Goal: Task Accomplishment & Management: Use online tool/utility

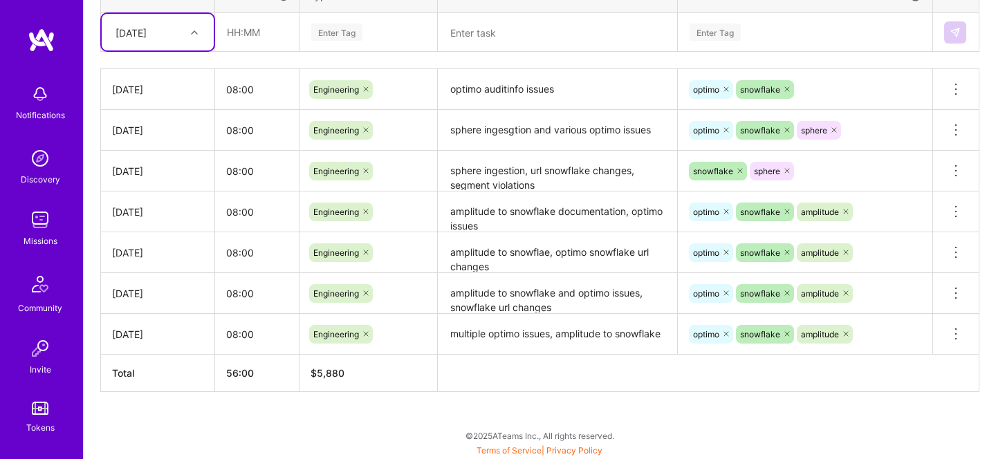
scroll to position [315, 0]
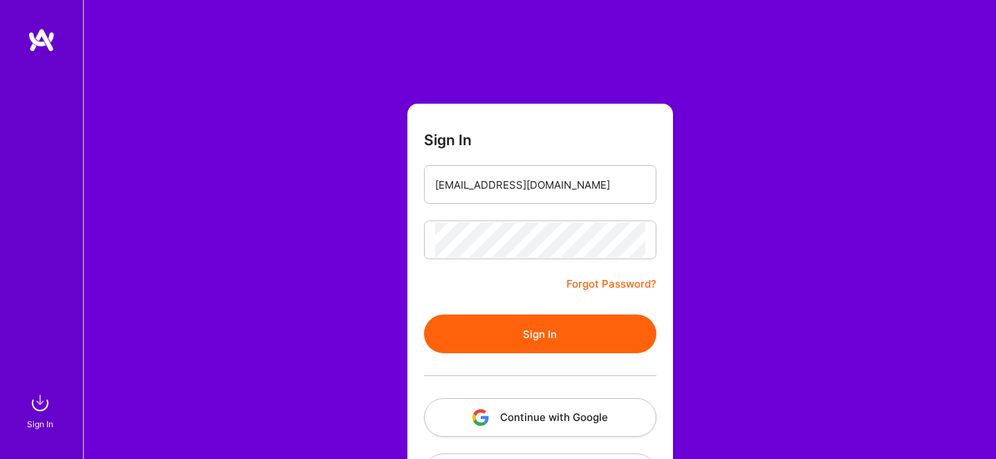
click at [483, 331] on button "Sign In" at bounding box center [540, 334] width 232 height 39
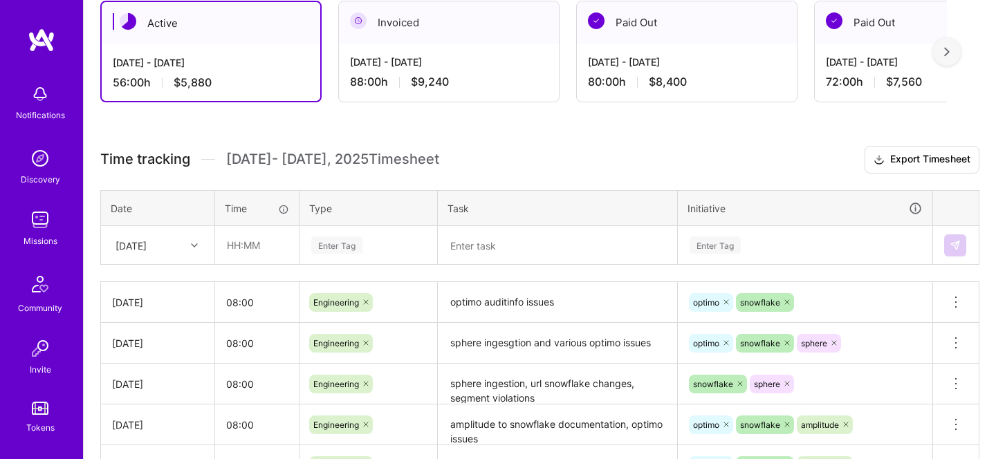
scroll to position [299, 0]
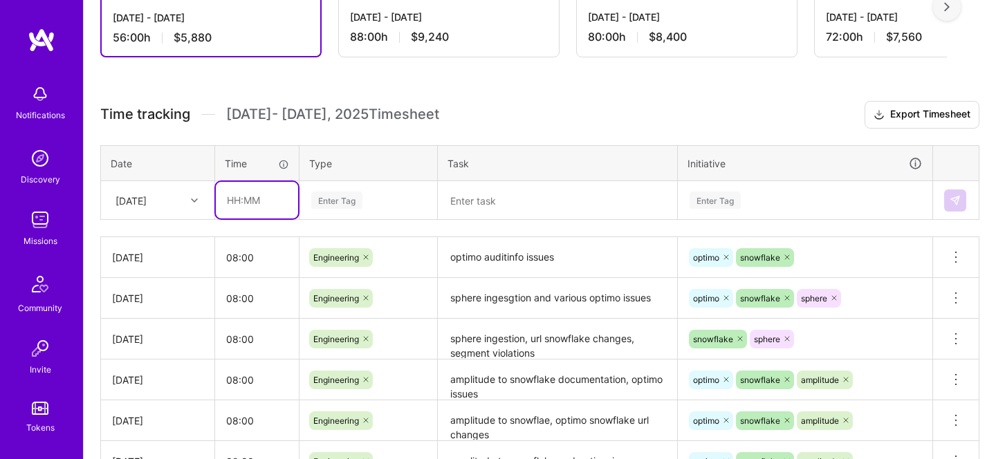
click at [273, 210] on input "text" at bounding box center [257, 200] width 82 height 37
type input "08:00"
click at [344, 217] on td "Enter Tag" at bounding box center [369, 200] width 138 height 39
click at [348, 210] on div "Enter Tag" at bounding box center [368, 201] width 136 height 36
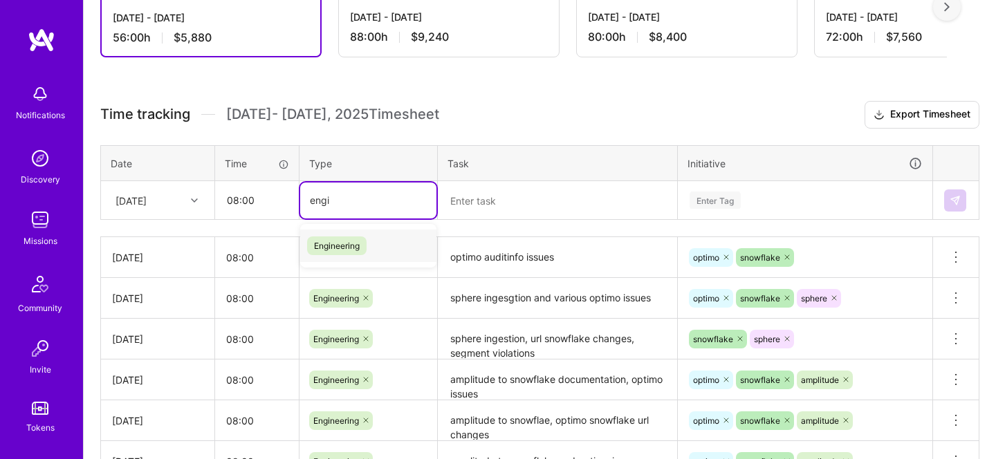
type input "engin"
click at [348, 237] on span "Engineering" at bounding box center [337, 246] width 60 height 19
click at [500, 204] on textarea at bounding box center [557, 201] width 237 height 36
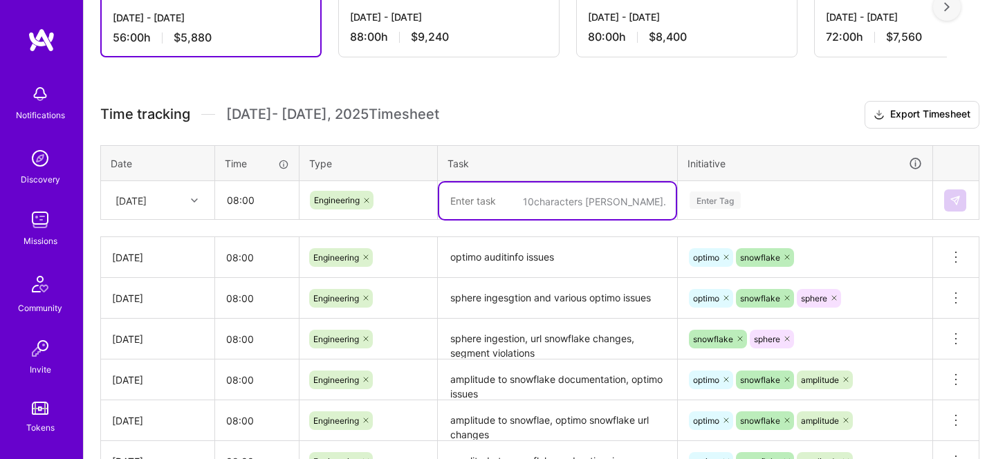
type textarea "l"
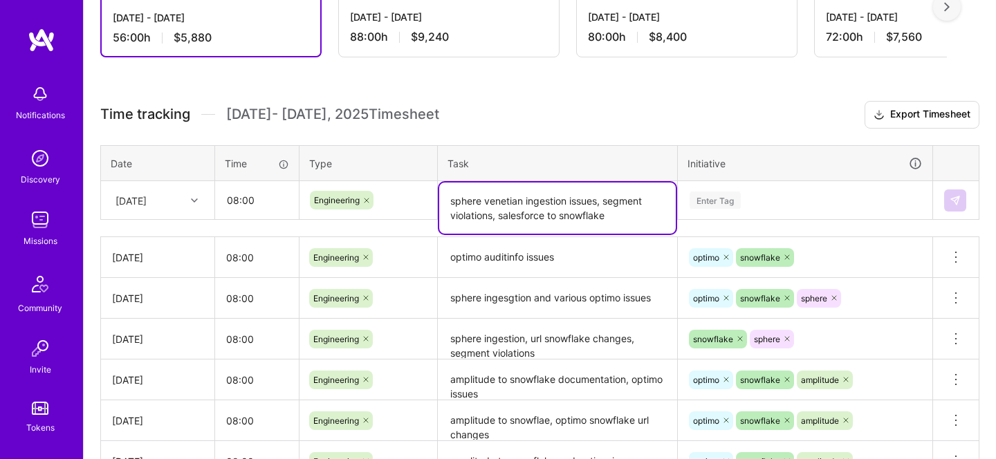
type textarea "sphere venetian ingestion issues, segment violations, salesforce to snowflake"
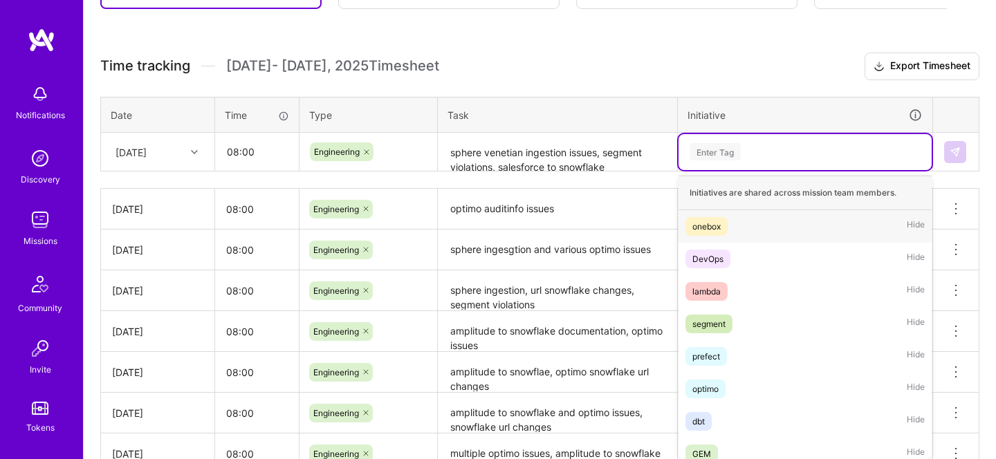
scroll to position [352, 0]
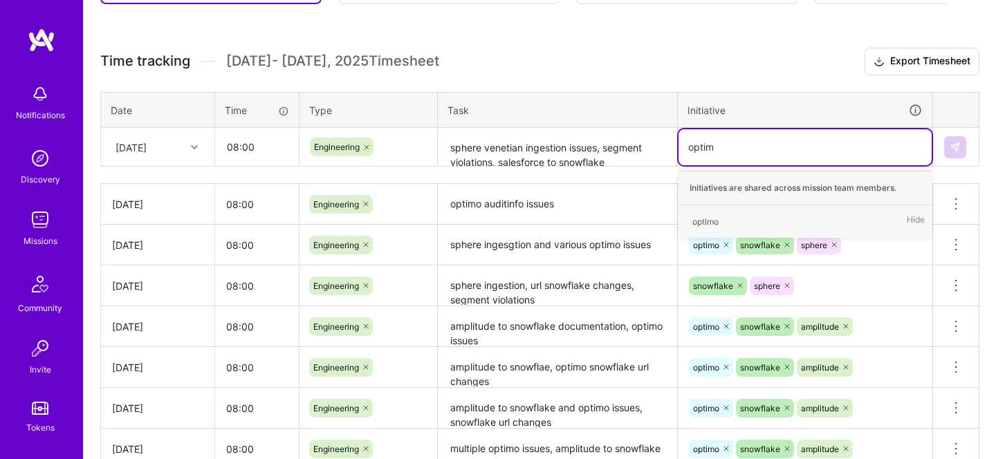
type input "optimo"
click at [696, 212] on span "optimo" at bounding box center [706, 221] width 40 height 19
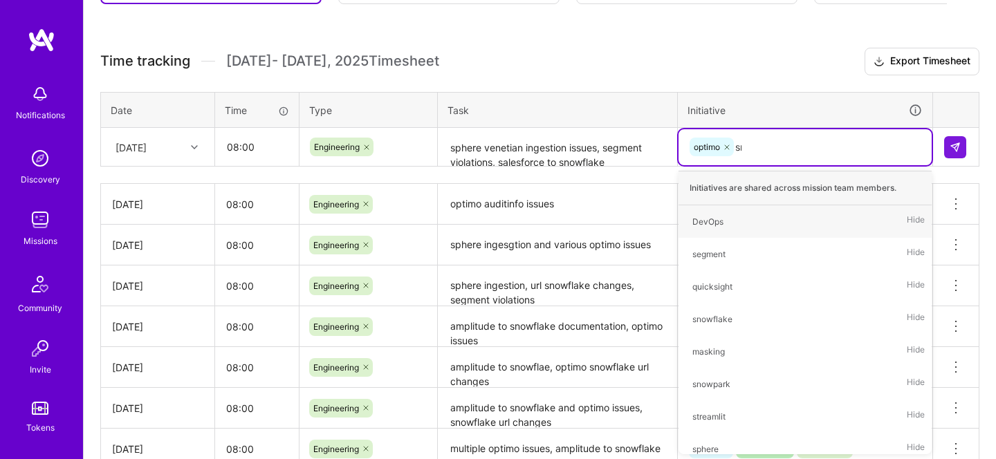
type input "snow"
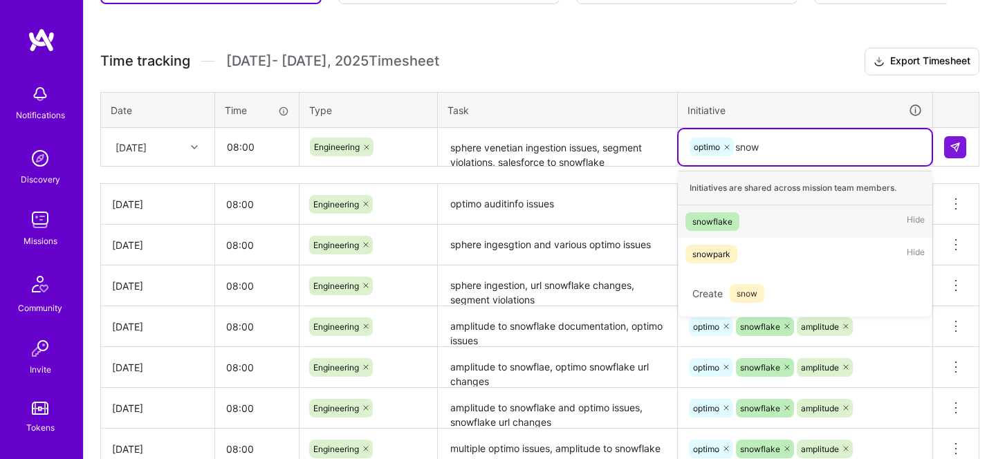
click at [713, 225] on div "snowflake" at bounding box center [713, 221] width 40 height 15
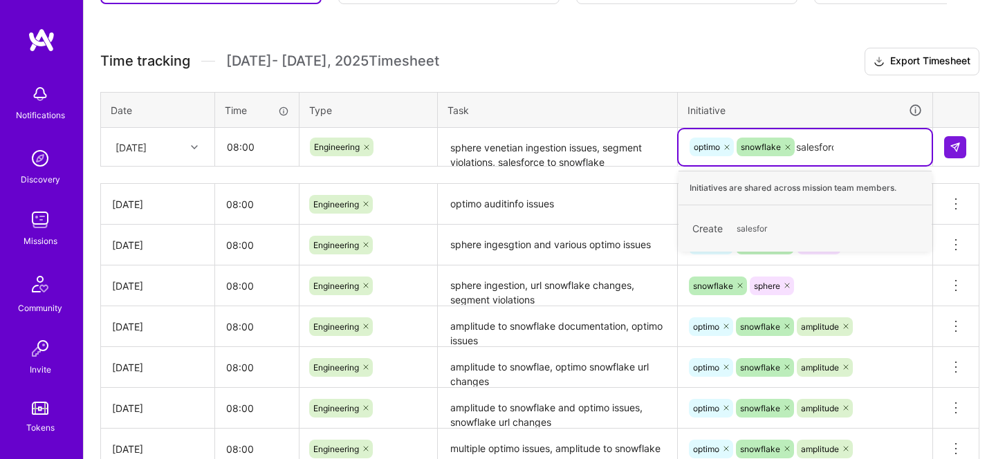
type input "salesforce"
click at [760, 238] on div "Create salesforce" at bounding box center [805, 228] width 239 height 33
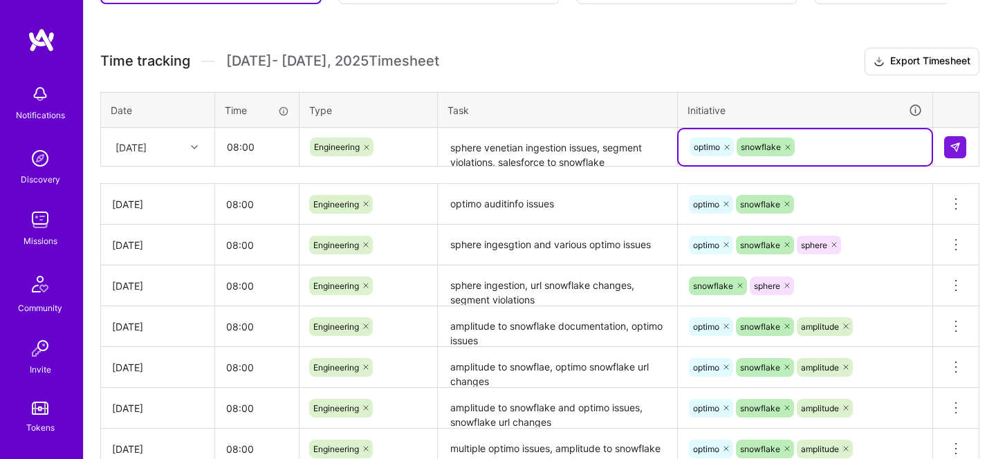
click at [835, 149] on div "optimo snowflake" at bounding box center [805, 146] width 234 height 21
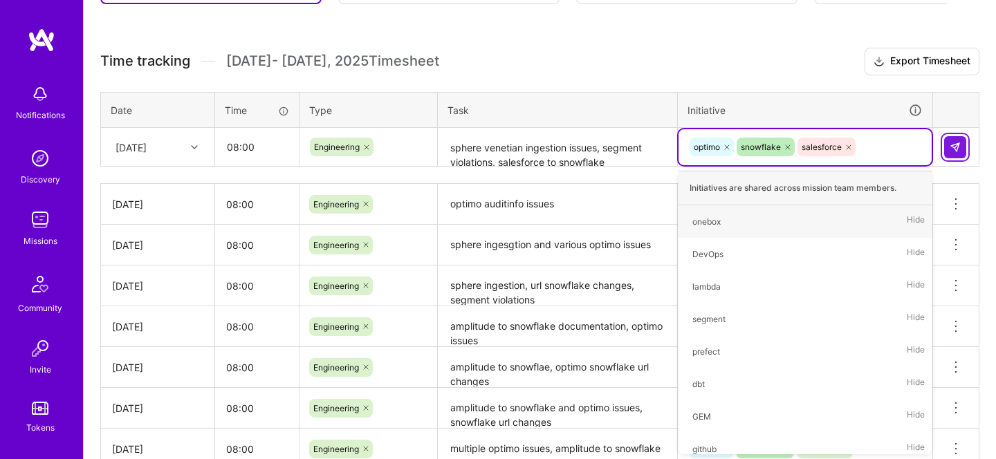
click at [955, 147] on img at bounding box center [955, 147] width 11 height 11
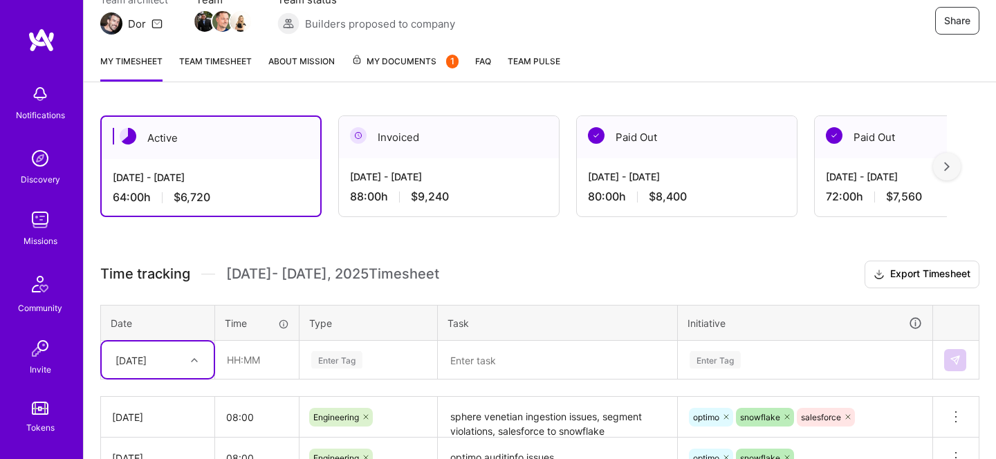
scroll to position [0, 0]
